Goal: Task Accomplishment & Management: Manage account settings

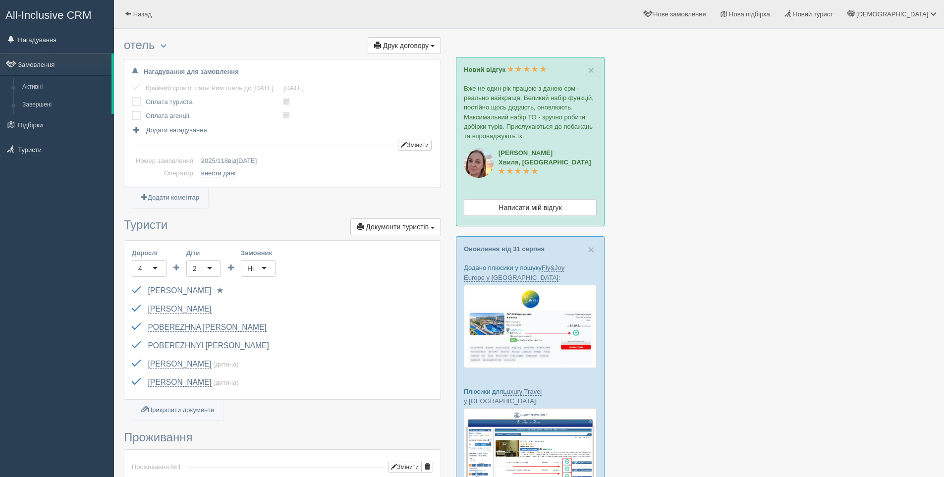
drag, startPoint x: 809, startPoint y: 319, endPoint x: 639, endPoint y: 284, distance: 174.0
